Goal: Check status: Check status

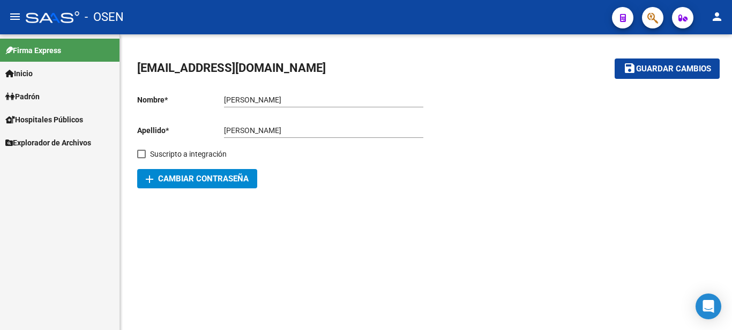
click at [33, 94] on span "Padrón" at bounding box center [22, 97] width 34 height 12
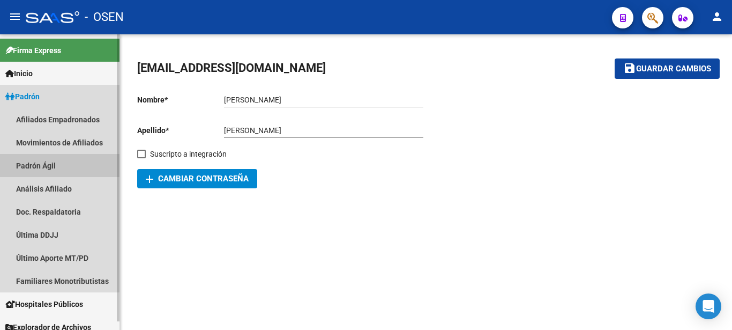
click at [58, 167] on link "Padrón Ágil" at bounding box center [60, 165] width 120 height 23
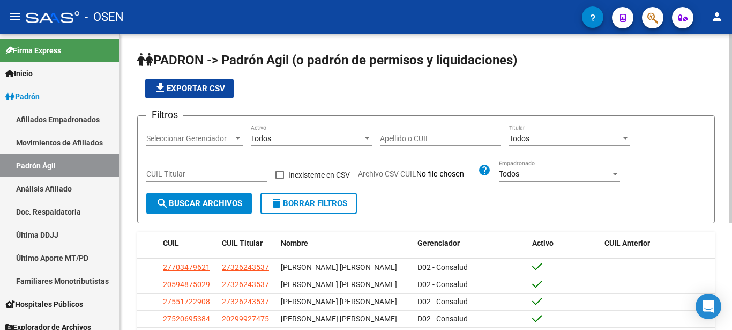
click at [193, 169] on div "CUIL Titular" at bounding box center [206, 170] width 121 height 21
type input "20-35508339-0"
click at [225, 205] on span "search Buscar Archivos" at bounding box center [199, 203] width 86 height 10
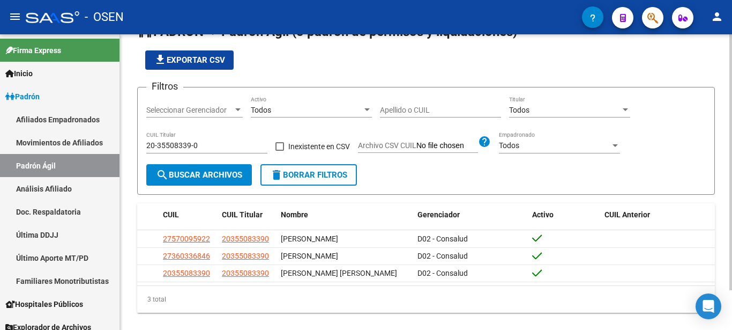
scroll to position [46, 0]
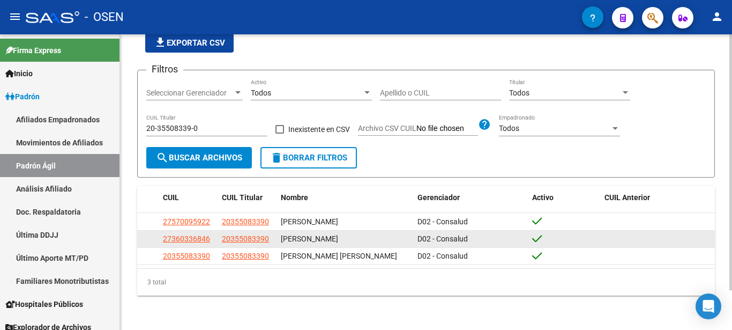
drag, startPoint x: 365, startPoint y: 236, endPoint x: 276, endPoint y: 238, distance: 89.0
click at [281, 238] on div "[PERSON_NAME]" at bounding box center [345, 239] width 128 height 12
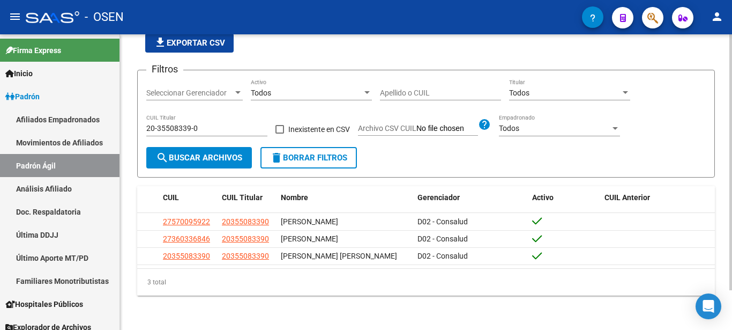
click at [363, 279] on div "3 total" at bounding box center [426, 282] width 578 height 27
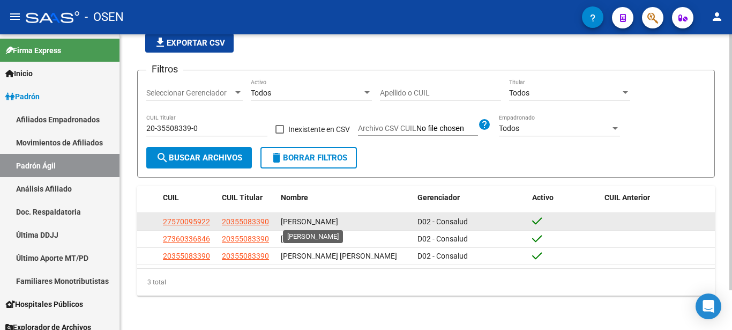
click at [338, 217] on span "[PERSON_NAME]" at bounding box center [309, 221] width 57 height 9
